Goal: Information Seeking & Learning: Learn about a topic

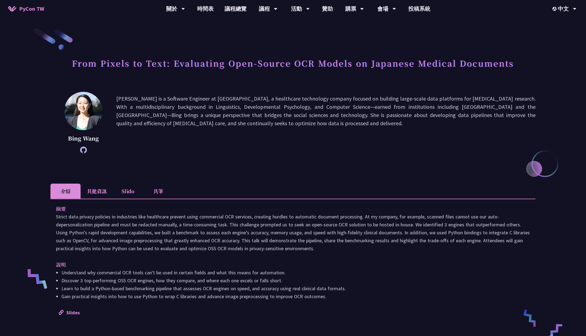
click at [112, 190] on li "其他資訊" at bounding box center [97, 191] width 32 height 15
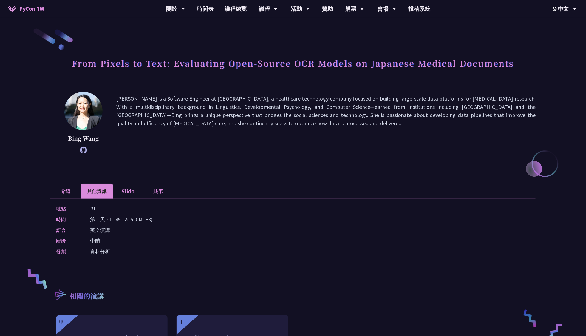
click at [71, 187] on li "介紹" at bounding box center [65, 191] width 30 height 15
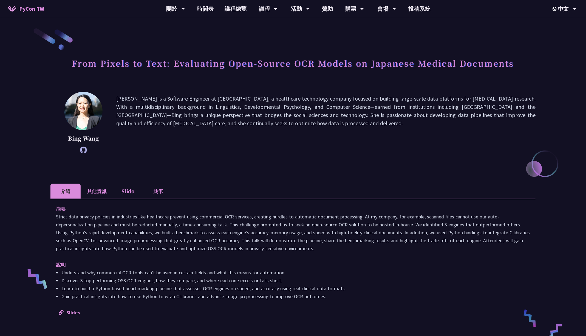
click at [93, 195] on li "其他資訊" at bounding box center [97, 191] width 32 height 15
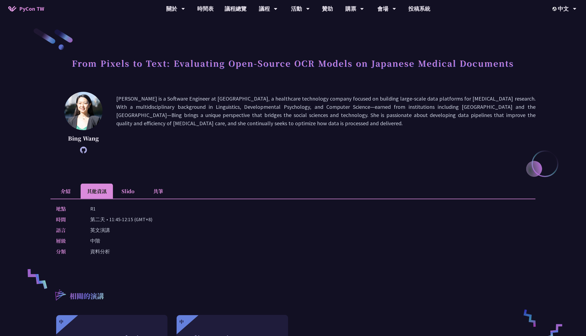
click at [117, 61] on h1 "From Pixels to Text: Evaluating Open-Source OCR Models on Japanese Medical Docu…" at bounding box center [293, 63] width 442 height 16
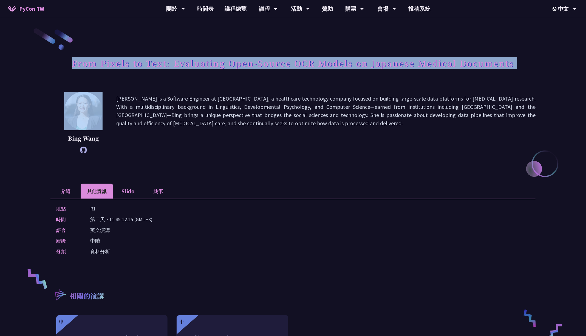
click at [117, 61] on h1 "From Pixels to Text: Evaluating Open-Source OCR Models on Japanese Medical Docu…" at bounding box center [293, 63] width 442 height 16
copy div "From Pixels to Text: Evaluating Open-Source OCR Models on Japanese Medical Docu…"
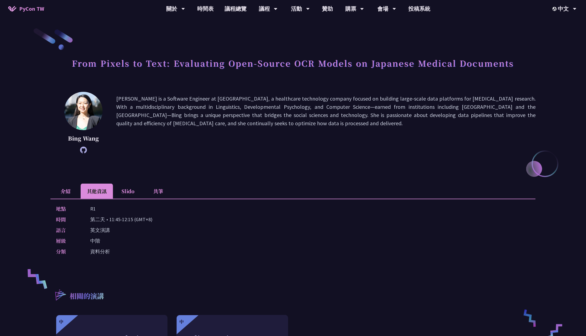
click at [179, 93] on div "[PERSON_NAME] [PERSON_NAME] is a Software Engineer at [GEOGRAPHIC_DATA], a heal…" at bounding box center [292, 123] width 485 height 62
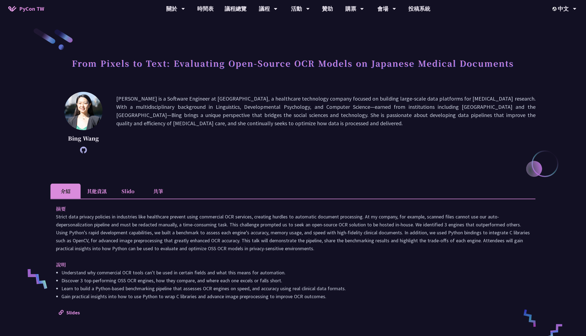
click at [88, 141] on p "Bing Wang" at bounding box center [83, 138] width 38 height 8
copy div "Bing Wang"
click at [99, 191] on li "其他資訊" at bounding box center [97, 191] width 32 height 15
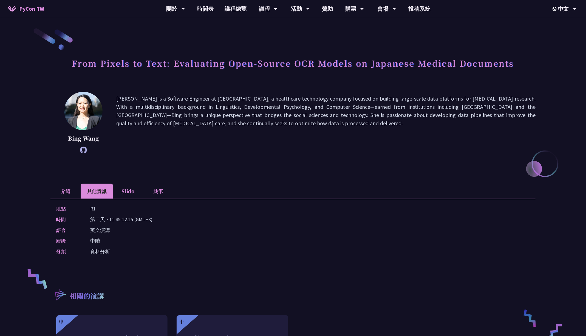
drag, startPoint x: 110, startPoint y: 219, endPoint x: 134, endPoint y: 221, distance: 24.2
click at [134, 221] on p "第二天 • 11:45-12:15 (GMT+8)" at bounding box center [121, 220] width 62 height 8
copy p "11:45-12:15"
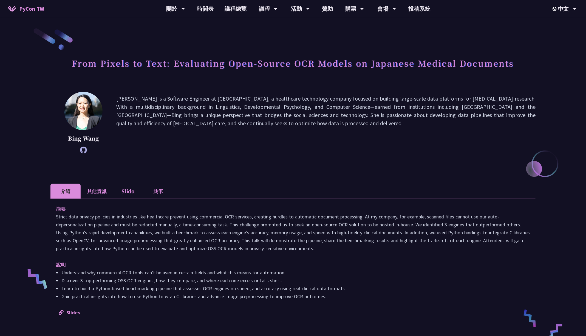
click at [92, 191] on li "其他資訊" at bounding box center [97, 191] width 32 height 15
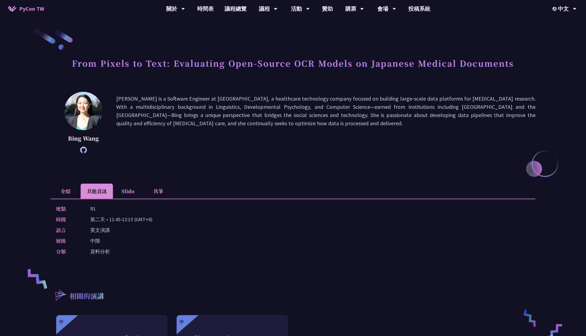
click at [67, 199] on div "地點 R1 時間 第二天 • 11:45-12:15 (GMT+8) 語言 英文演講 層級 中階 分類 資料分析" at bounding box center [292, 231] width 485 height 65
click at [67, 192] on li "介紹" at bounding box center [65, 191] width 30 height 15
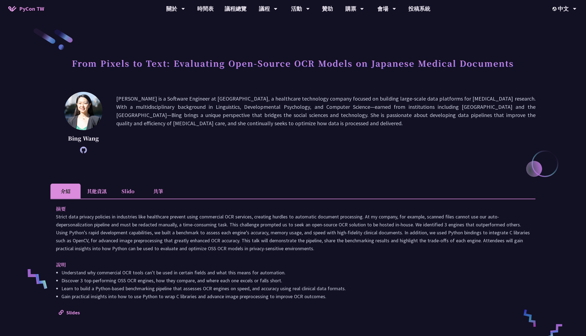
click at [206, 214] on p at bounding box center [293, 233] width 474 height 40
